Goal: Navigation & Orientation: Find specific page/section

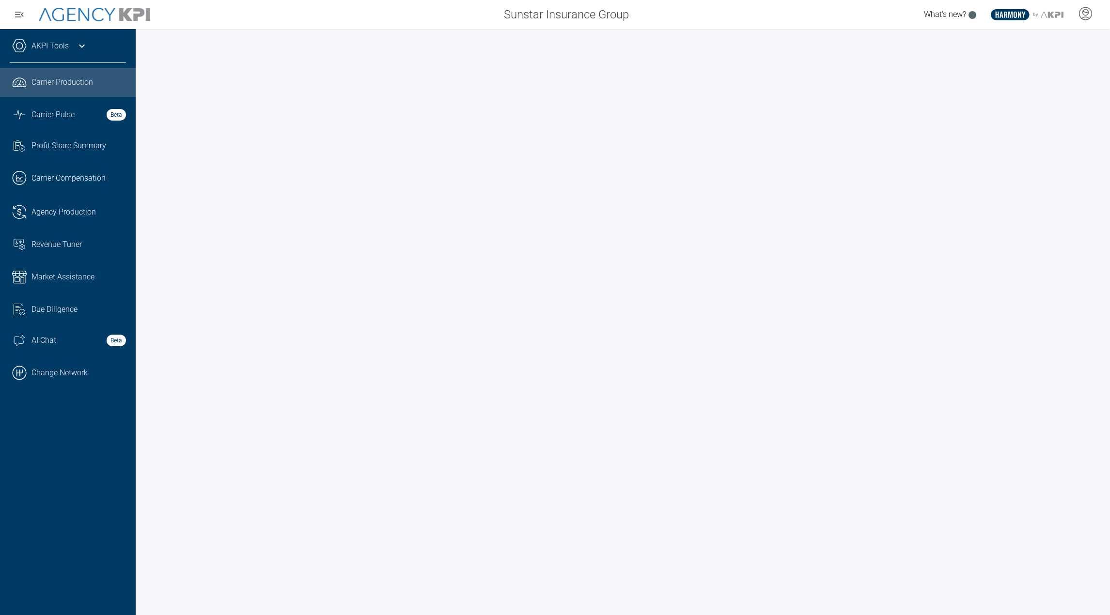
click at [77, 44] on icon at bounding box center [82, 46] width 12 height 12
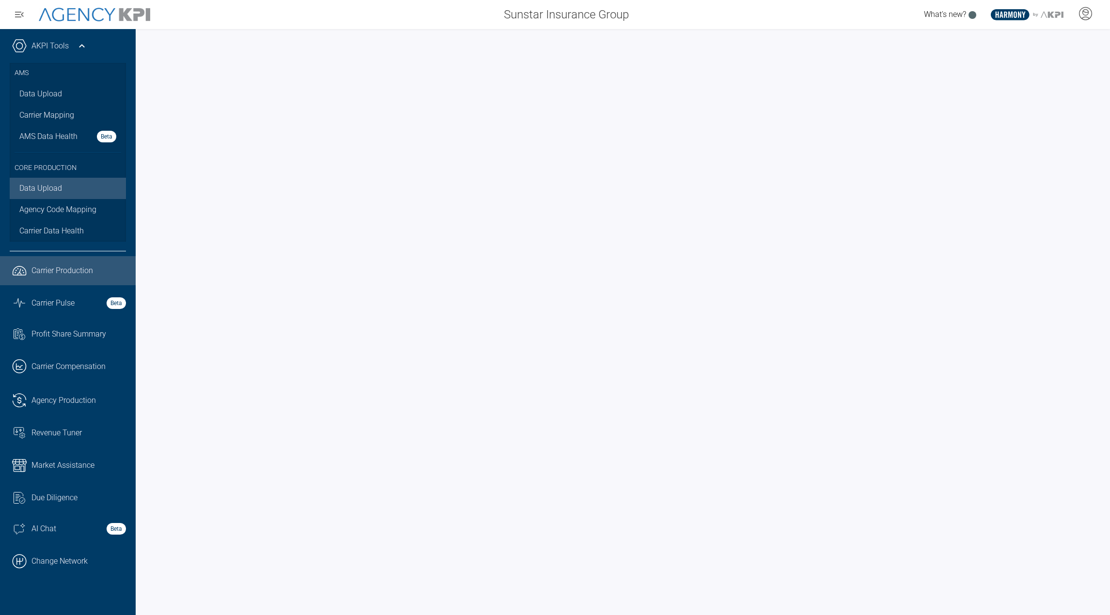
click at [57, 192] on link "Data Upload" at bounding box center [68, 188] width 116 height 21
click at [33, 86] on link "Data Upload" at bounding box center [68, 93] width 116 height 21
click at [41, 304] on span "Carrier Pulse" at bounding box center [52, 303] width 43 height 12
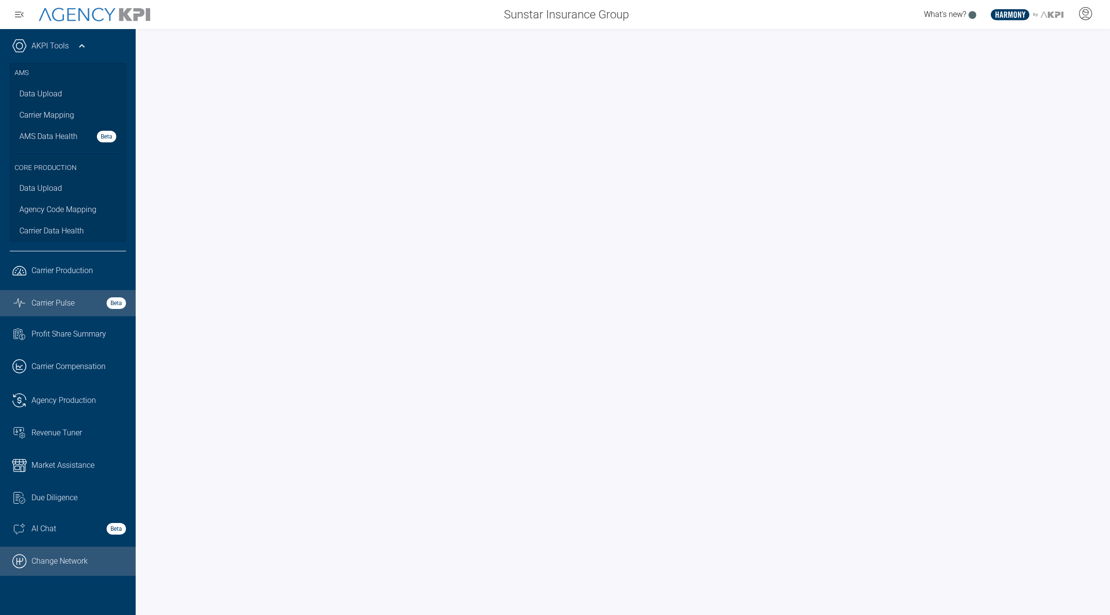
click at [49, 562] on link ".cls-1{fill:none;stroke:#000;stroke-linecap:round;stroke-linejoin:round;stroke-…" at bounding box center [68, 561] width 136 height 29
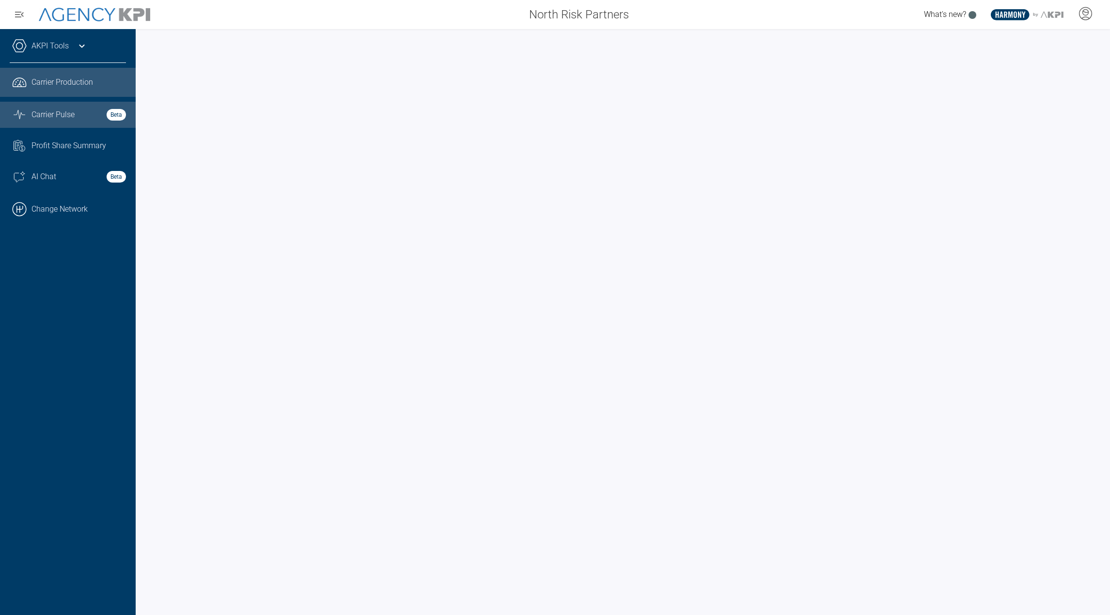
click at [27, 105] on link "Graph Stats Streamline Icon: https://streamlinehq.com Carrier Pulse Beta" at bounding box center [68, 115] width 136 height 26
click at [101, 80] on div "Carrier Production" at bounding box center [78, 83] width 94 height 12
click at [85, 145] on span "Profit Share Summary" at bounding box center [68, 146] width 75 height 12
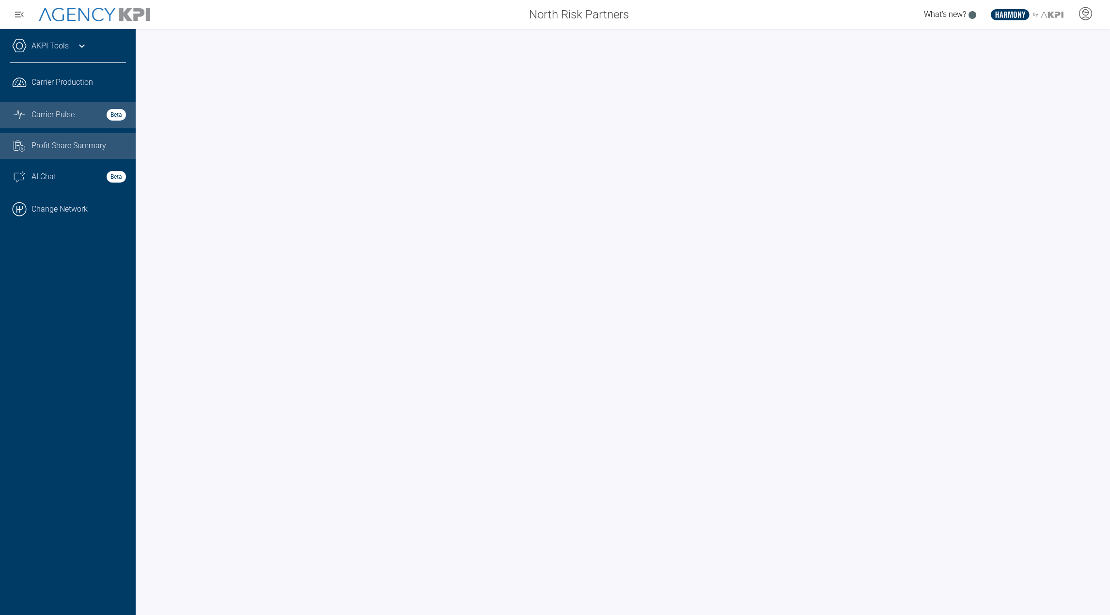
click at [89, 125] on link "Graph Stats Streamline Icon: https://streamlinehq.com Carrier Pulse Beta" at bounding box center [68, 115] width 136 height 26
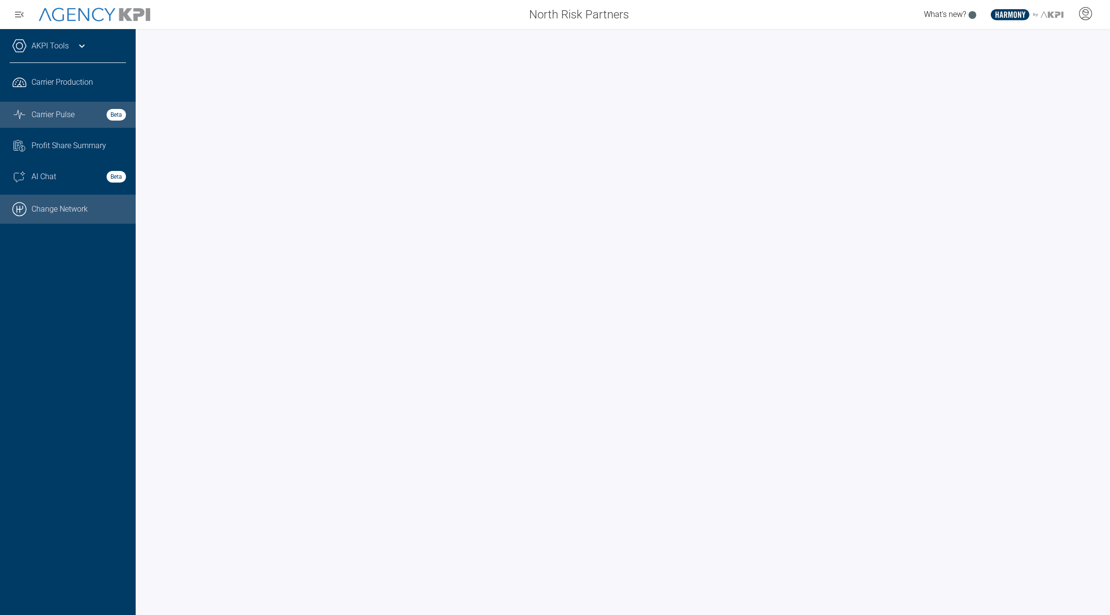
click at [93, 213] on link ".cls-1{fill:none;stroke:#000;stroke-linecap:round;stroke-linejoin:round;stroke-…" at bounding box center [68, 209] width 136 height 29
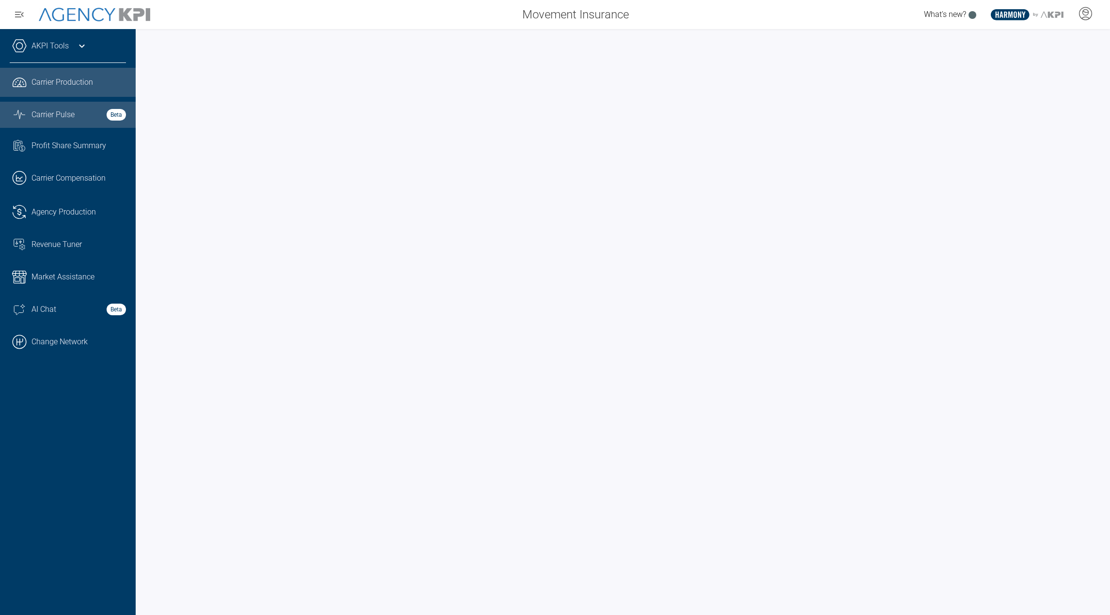
click at [42, 120] on span "Carrier Pulse" at bounding box center [52, 115] width 43 height 12
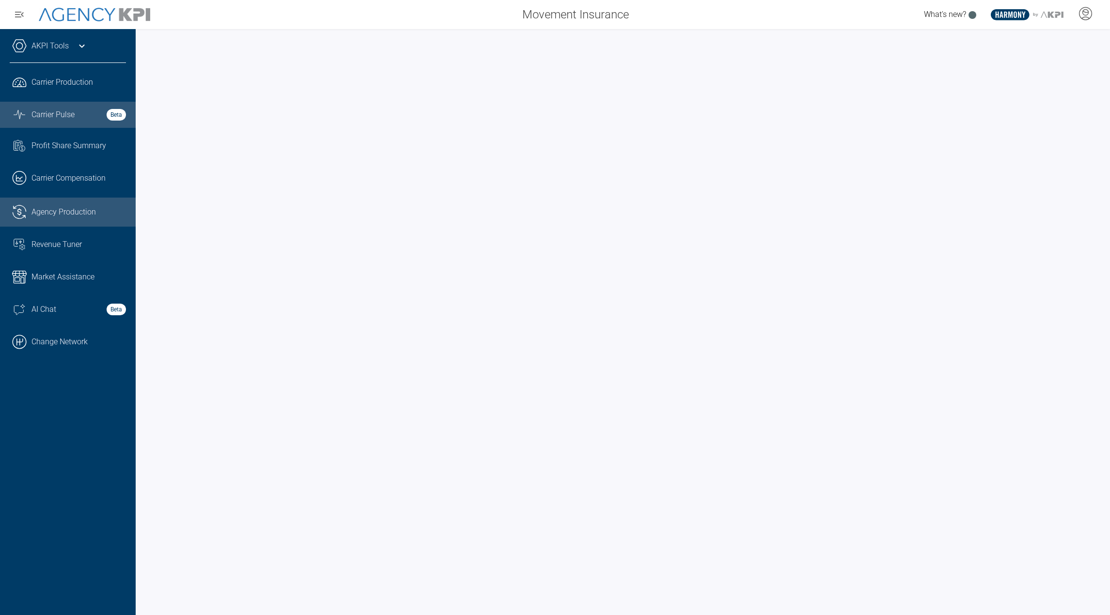
click at [52, 211] on span "Agency Production" at bounding box center [63, 212] width 64 height 12
click at [39, 44] on link "AKPI Tools" at bounding box center [49, 46] width 37 height 12
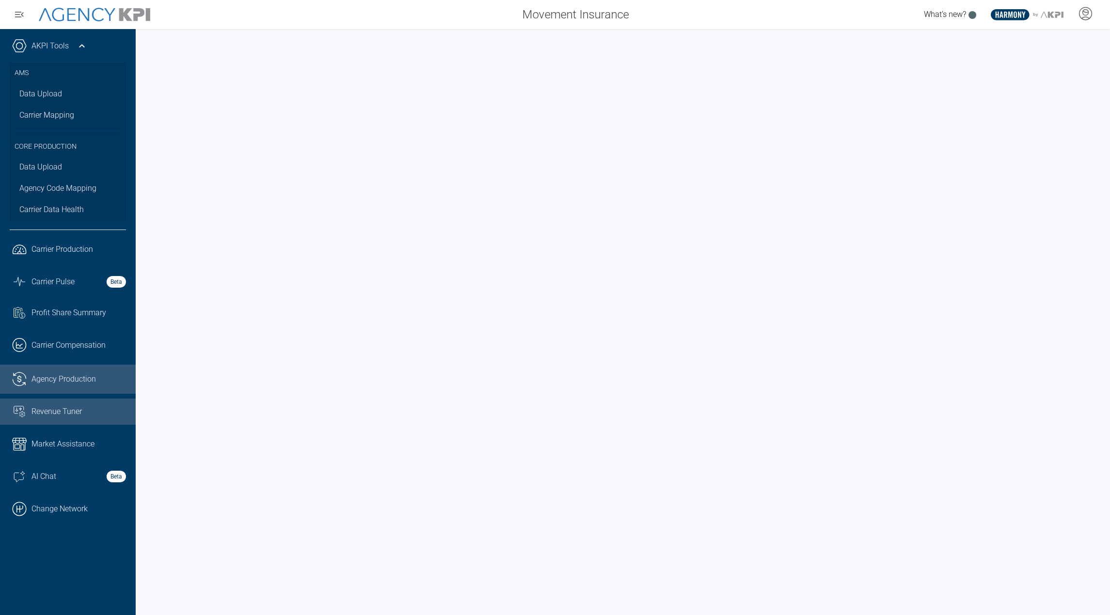
click at [69, 415] on span "Revenue Tuner" at bounding box center [56, 412] width 50 height 12
click at [78, 375] on span "Agency Production" at bounding box center [63, 380] width 64 height 12
click at [71, 345] on span "Carrier Compensation" at bounding box center [68, 346] width 74 height 12
click at [64, 383] on span "Agency Production" at bounding box center [63, 380] width 64 height 12
click at [73, 448] on span "Market Assistance" at bounding box center [62, 444] width 63 height 12
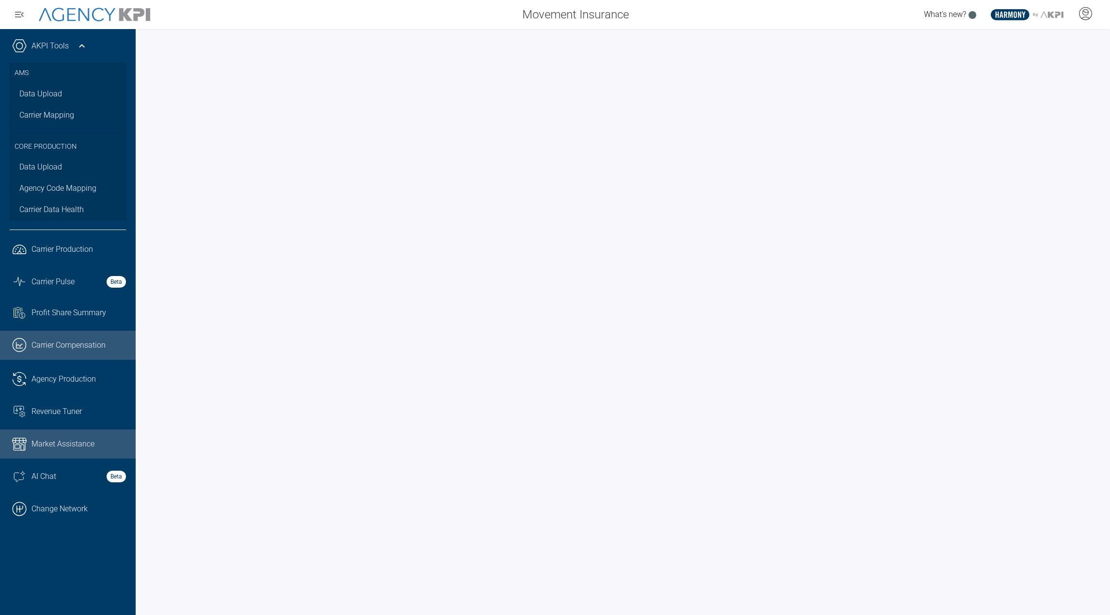
click at [85, 352] on link ".cls-1{fill:none;stroke:#221f20;stroke-linecap:round;stroke-linejoin:round;stro…" at bounding box center [68, 345] width 136 height 29
click at [81, 379] on span "Agency Production" at bounding box center [63, 380] width 64 height 12
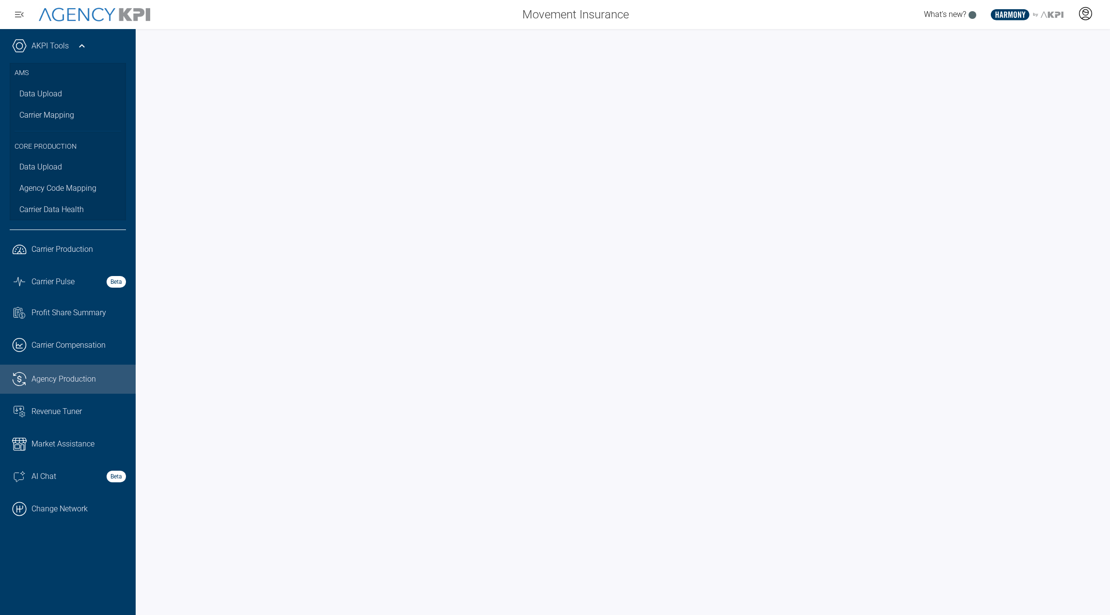
click at [1078, 16] on div at bounding box center [1085, 14] width 24 height 22
click at [1031, 91] on span "AgencyKPI Help Portal" at bounding box center [1053, 89] width 73 height 8
click at [76, 411] on span "Revenue Tuner" at bounding box center [56, 412] width 50 height 12
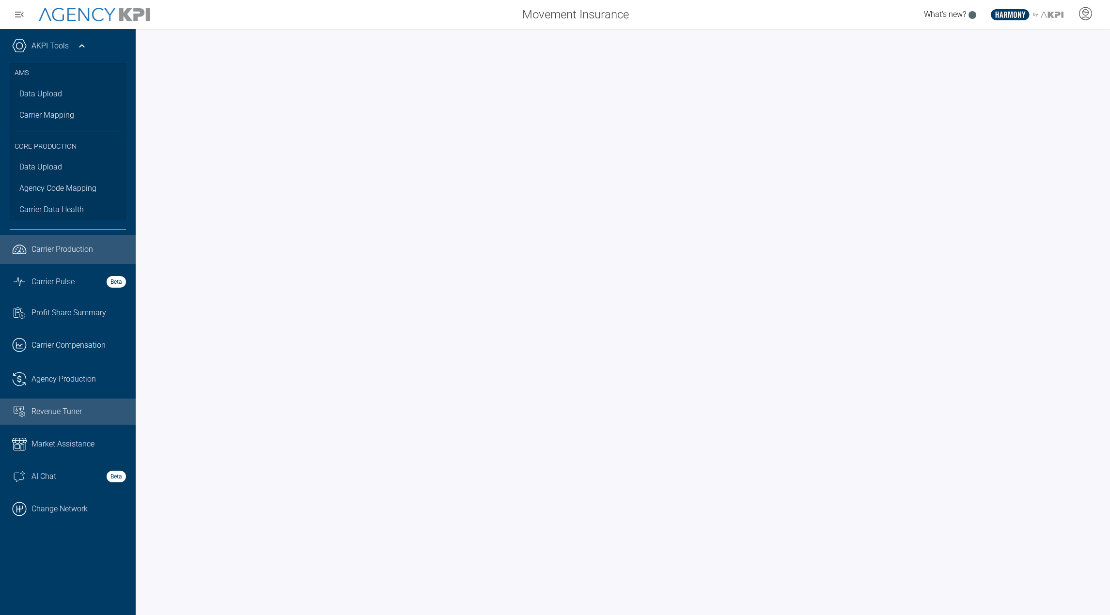
click at [63, 249] on span "Carrier Production" at bounding box center [62, 250] width 62 height 12
click at [56, 389] on link ".cls-1{fill:none;stroke:#221f20;stroke-linecap:round;stroke-linejoin:round;stro…" at bounding box center [68, 379] width 136 height 29
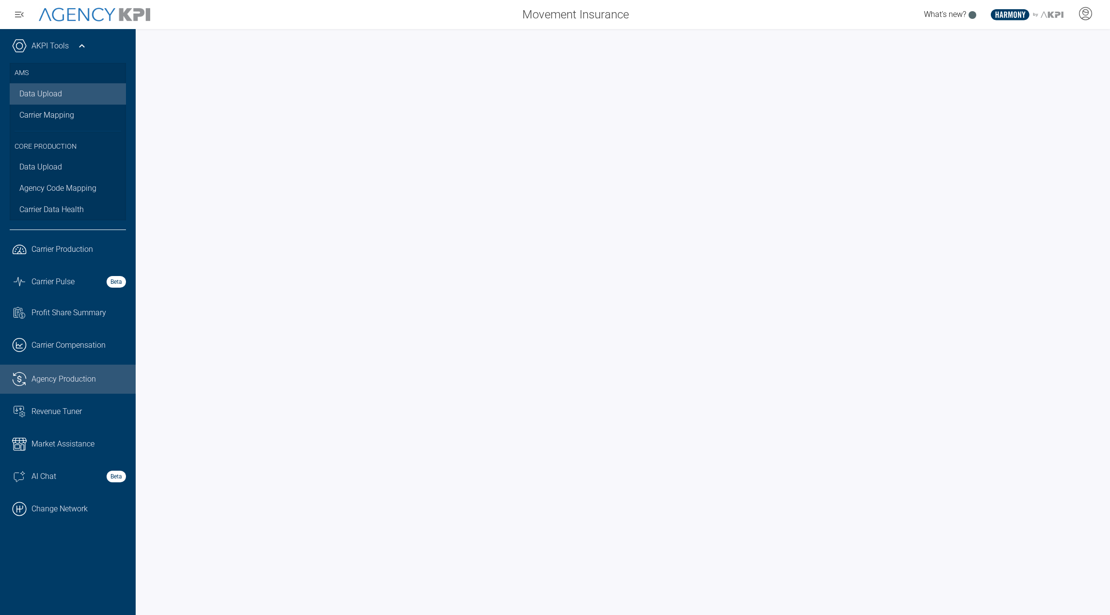
click at [33, 98] on link "Data Upload" at bounding box center [68, 93] width 116 height 21
click at [71, 423] on link "Revenue Tuner" at bounding box center [68, 412] width 136 height 26
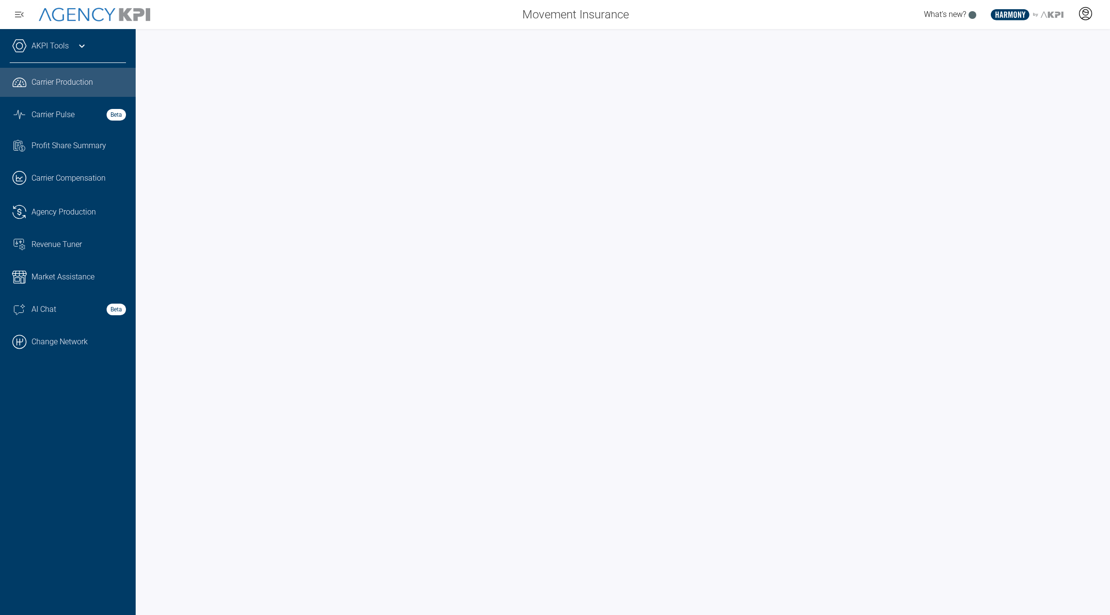
click at [1081, 16] on icon at bounding box center [1085, 13] width 15 height 15
click at [1076, 9] on div at bounding box center [1085, 14] width 24 height 22
click at [1054, 86] on span "AgencyKPI Help Portal" at bounding box center [1053, 89] width 73 height 8
click at [50, 42] on link "AKPI Tools" at bounding box center [49, 46] width 37 height 12
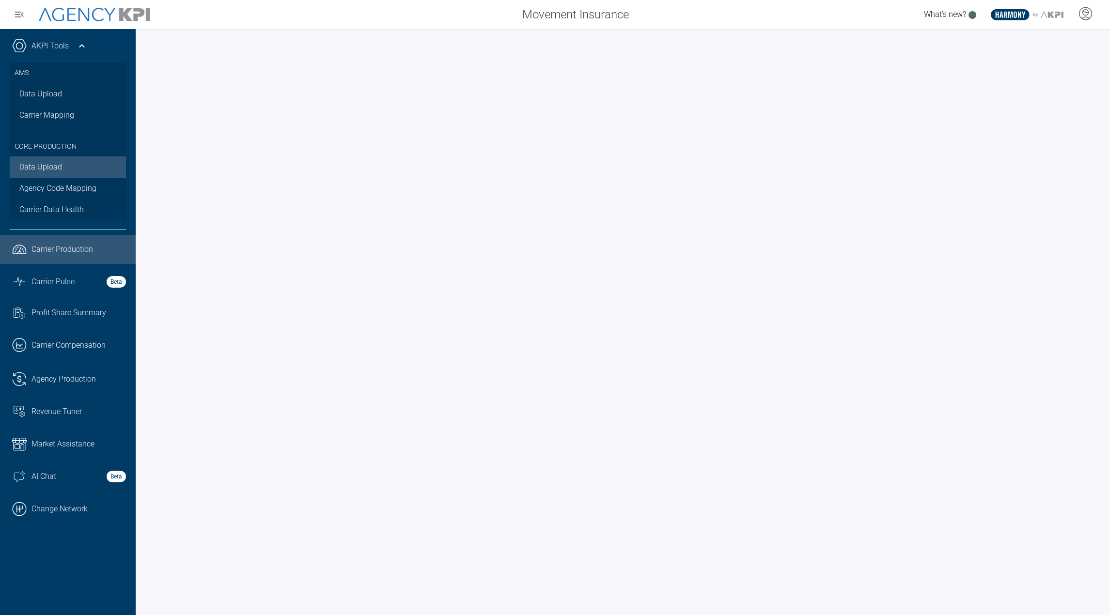
click at [50, 169] on link "Data Upload" at bounding box center [68, 166] width 116 height 21
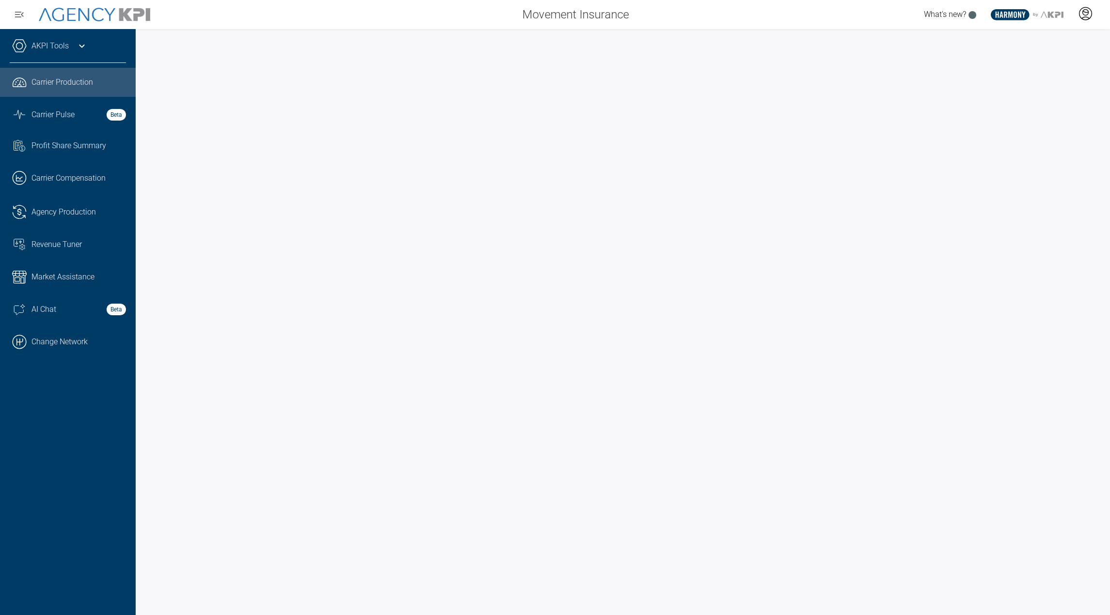
click at [1090, 8] on icon at bounding box center [1085, 13] width 15 height 15
click at [1081, 16] on icon at bounding box center [1085, 13] width 15 height 15
click at [1037, 61] on li "Log Out" at bounding box center [1047, 68] width 104 height 20
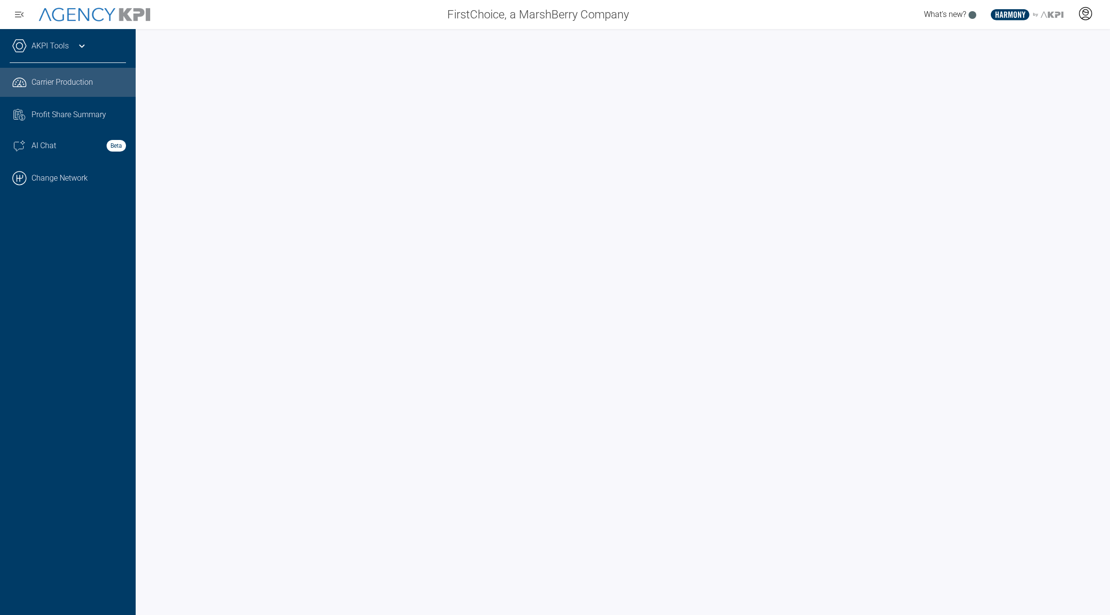
click at [1085, 23] on div at bounding box center [1085, 14] width 24 height 22
click at [1084, 15] on icon at bounding box center [1086, 13] width 6 height 6
click at [1085, 15] on icon at bounding box center [1085, 13] width 15 height 15
click at [1032, 62] on li "Log Out" at bounding box center [1047, 68] width 104 height 20
